Goal: Entertainment & Leisure: Consume media (video, audio)

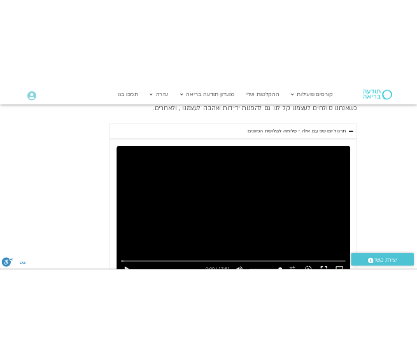
scroll to position [3313, 0]
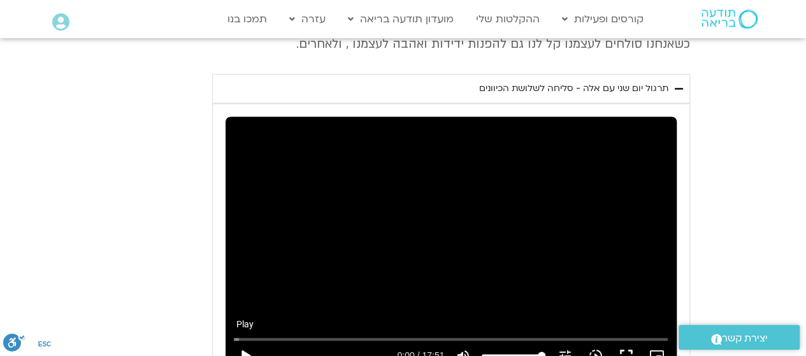
click at [245, 340] on button "play_arrow" at bounding box center [245, 355] width 31 height 31
type input "1.559689"
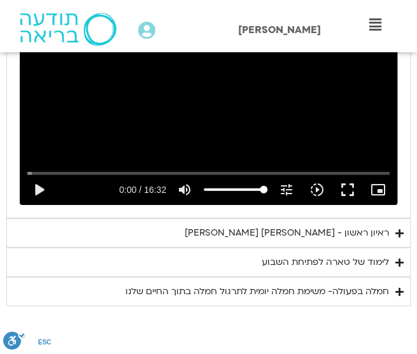
click at [148, 85] on div "Skip Ad 4:40 play_arrow 0:00 / 16:32 volume_up Mute tune Resolution Auto 240p s…" at bounding box center [209, 99] width 378 height 213
click at [36, 175] on button "pause" at bounding box center [39, 190] width 31 height 31
type input "1.925085"
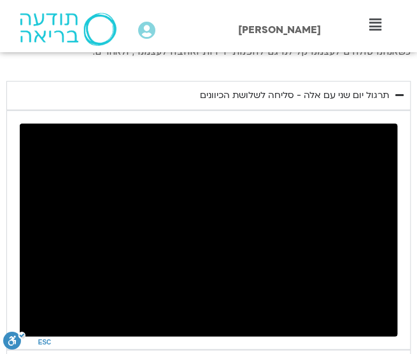
scroll to position [2612, 0]
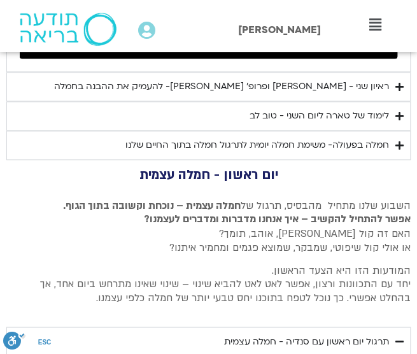
scroll to position [2865, 0]
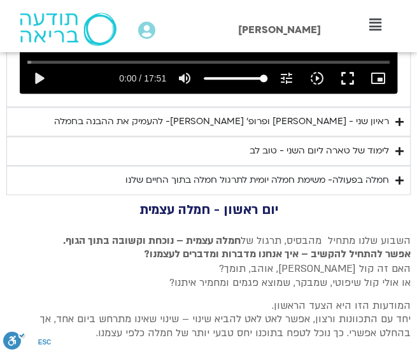
click at [399, 147] on icon "Accordion. Open links with Enter or Space, close with Escape, and navigate with…" at bounding box center [400, 152] width 8 height 10
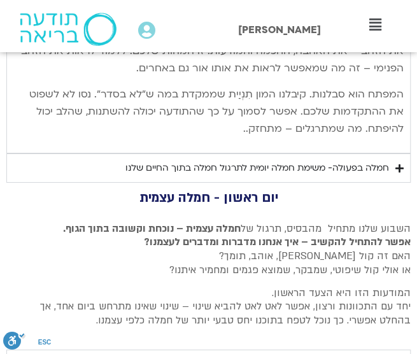
scroll to position [3629, 0]
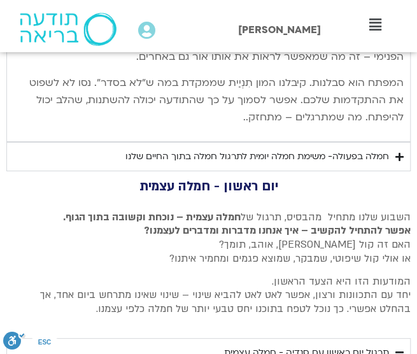
click at [385, 149] on div "חמלה בפעולה- משימת חמלה יומית לתרגול חמלה בתוך החיים שלנו" at bounding box center [258, 156] width 264 height 15
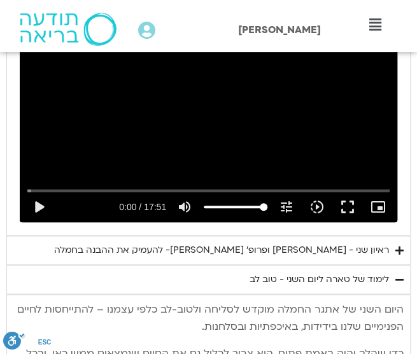
scroll to position [2737, 0]
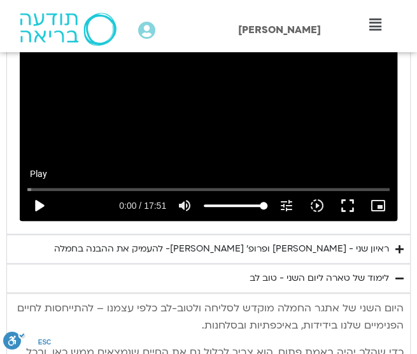
click at [40, 192] on button "play_arrow" at bounding box center [39, 206] width 31 height 31
click at [37, 185] on input "Seek" at bounding box center [208, 189] width 363 height 8
click at [38, 185] on input "Seek" at bounding box center [208, 189] width 363 height 8
click at [41, 185] on input "Seek" at bounding box center [208, 189] width 363 height 8
click at [205, 90] on div "Skip Ad 1:04 pause 8:23 / 17:51 volume_up Mute tune Resolution Auto 720p slow_m…" at bounding box center [209, 115] width 378 height 213
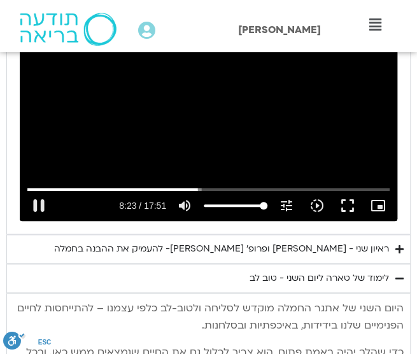
type input "503.298752"
click at [400, 245] on icon "Accordion. Open links with Enter or Space, close with Escape, and navigate with…" at bounding box center [400, 250] width 8 height 10
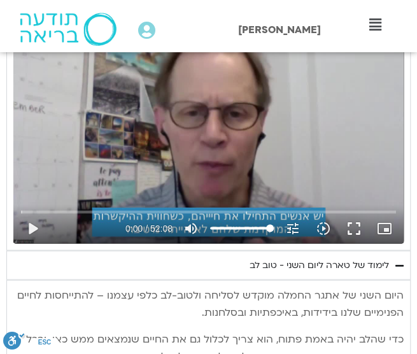
scroll to position [2992, 0]
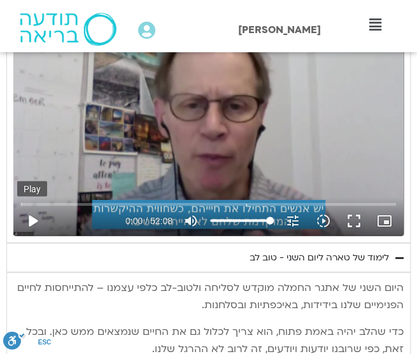
click at [37, 211] on button "play_arrow" at bounding box center [32, 220] width 31 height 31
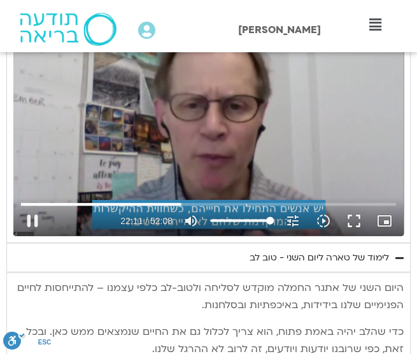
click at [224, 126] on div "Skip Ad 4:21 pause 22:11 / 52:08 volume_up Mute tune Resolution Auto 720p slow_…" at bounding box center [208, 126] width 391 height 220
click at [161, 145] on div "Skip Ad 4:21 play_arrow 22:11 / 52:08 volume_up Mute tune Resolution Auto 720p …" at bounding box center [208, 126] width 391 height 220
click at [176, 200] on input "Seek" at bounding box center [208, 204] width 375 height 8
click at [173, 115] on div "Skip Ad 21:26 pause 34:24 / 52:08 volume_up Mute tune Resolution Auto 720p slow…" at bounding box center [208, 126] width 391 height 220
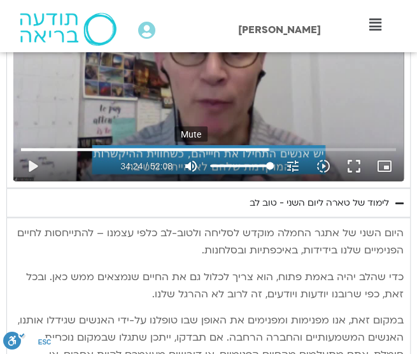
scroll to position [2983, 0]
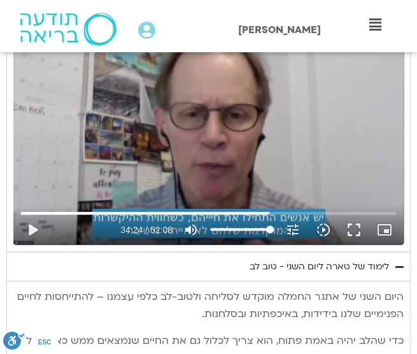
click at [97, 154] on div "Skip Ad 22:20 play_arrow 34:24 / 52:08 volume_up Mute tune Resolution Auto 720p…" at bounding box center [208, 135] width 391 height 220
click at [257, 95] on div "Skip Ad 8:52 pause 34:28 / 52:08 volume_up Mute tune Resolution Auto 720p slow_…" at bounding box center [208, 135] width 391 height 220
click at [31, 218] on button "play_arrow" at bounding box center [32, 229] width 31 height 31
click at [199, 121] on div "Skip Ad 13:40 pause 39:10 / 52:08 volume_up Mute tune Resolution Auto 720p slow…" at bounding box center [208, 135] width 391 height 220
type input "2350.990594"
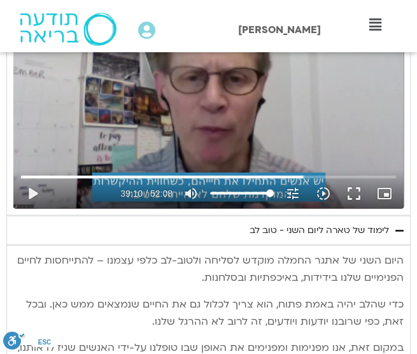
scroll to position [2920, 0]
